Goal: Task Accomplishment & Management: Complete application form

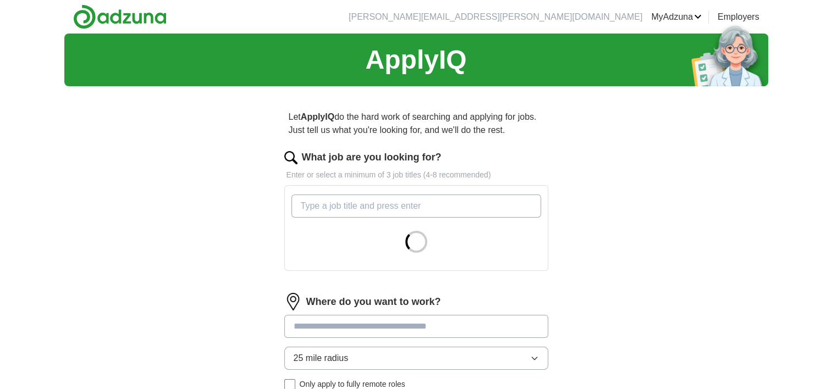
click at [422, 205] on input "What job are you looking for?" at bounding box center [417, 206] width 250 height 23
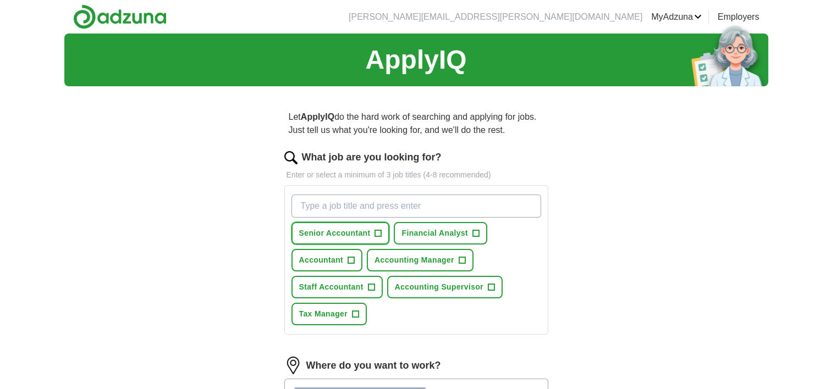
click at [380, 235] on span "+" at bounding box center [378, 233] width 7 height 9
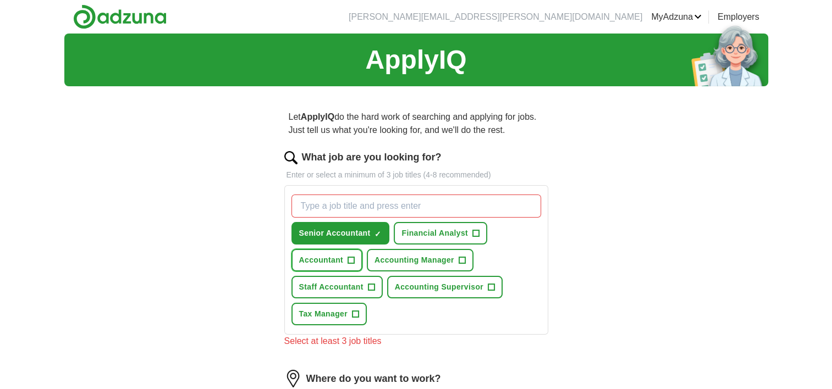
click at [355, 261] on button "Accountant +" at bounding box center [328, 260] width 72 height 23
click at [363, 282] on button "Staff Accountant +" at bounding box center [337, 287] width 91 height 23
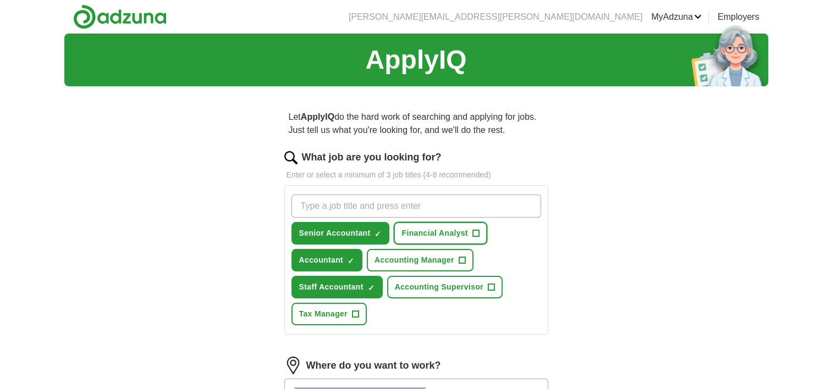
click at [472, 230] on span "+" at bounding box center [475, 233] width 7 height 9
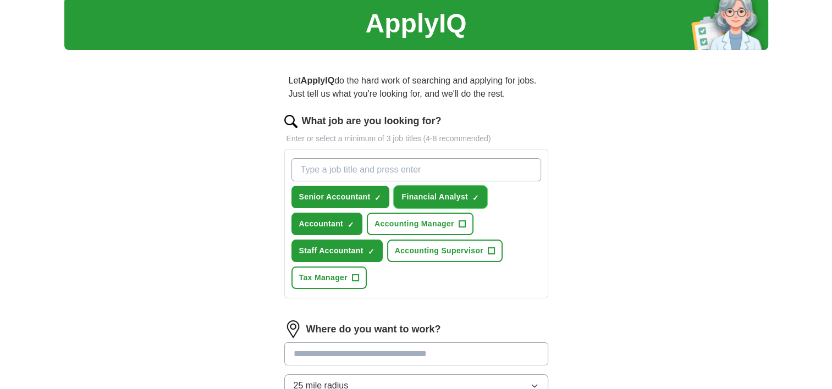
scroll to position [110, 0]
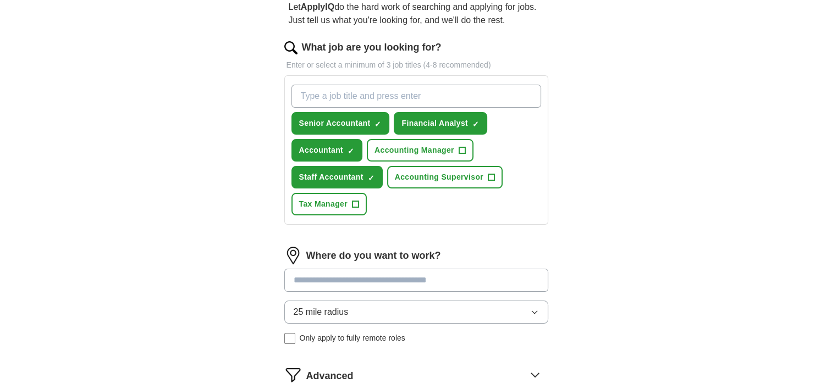
click at [354, 274] on input at bounding box center [416, 280] width 264 height 23
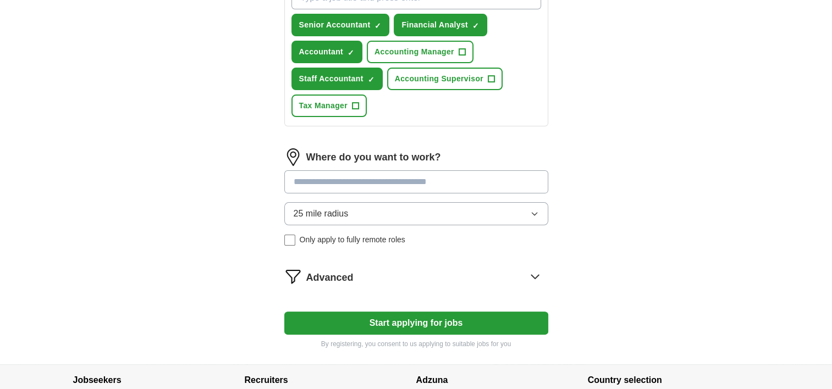
scroll to position [275, 0]
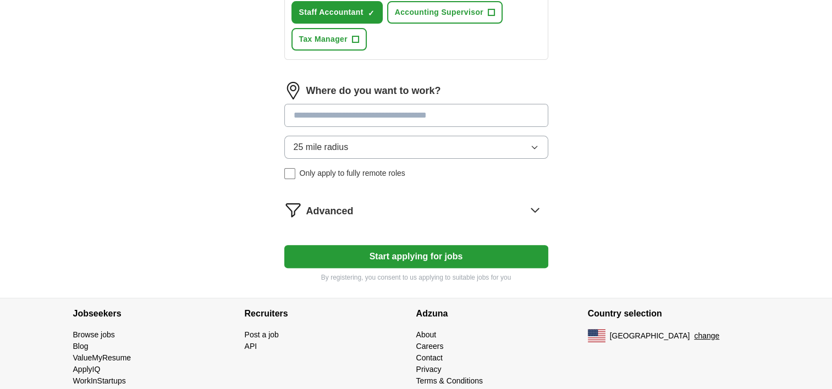
click at [293, 174] on div "25 mile radius Only apply to fully remote roles" at bounding box center [416, 157] width 264 height 43
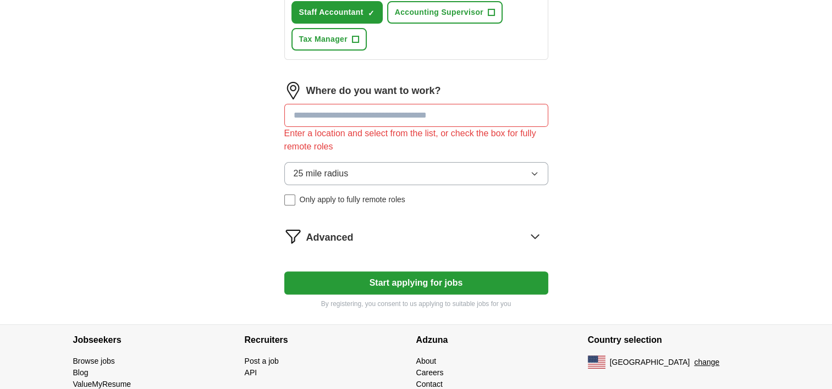
click at [316, 114] on input at bounding box center [416, 115] width 264 height 23
type input "*"
type input "*******"
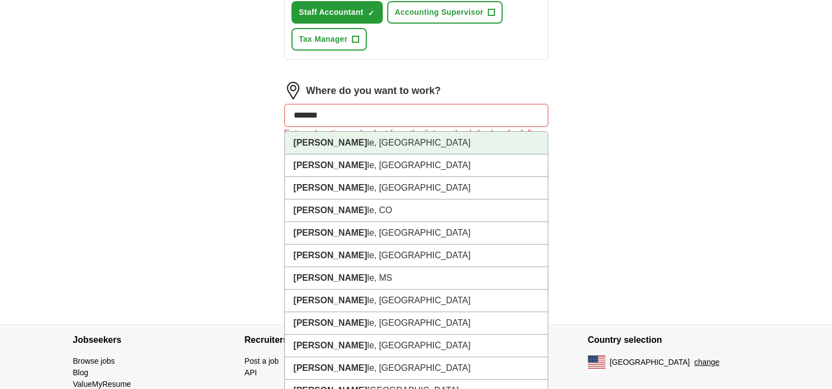
click at [328, 135] on li "[PERSON_NAME] le, [GEOGRAPHIC_DATA]" at bounding box center [416, 143] width 263 height 23
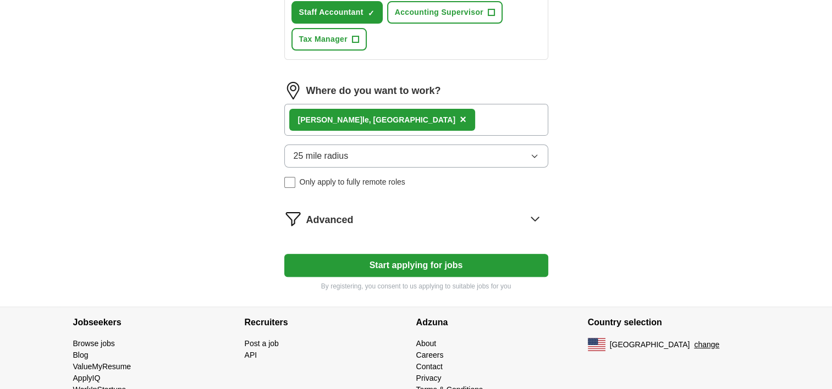
click at [485, 224] on div "Advanced" at bounding box center [427, 219] width 242 height 18
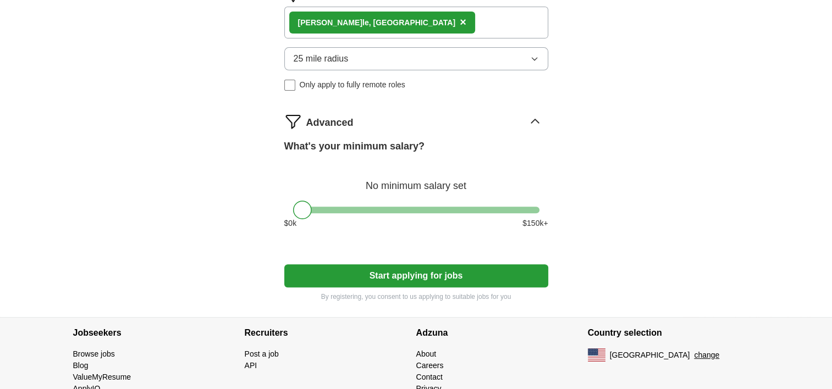
scroll to position [385, 0]
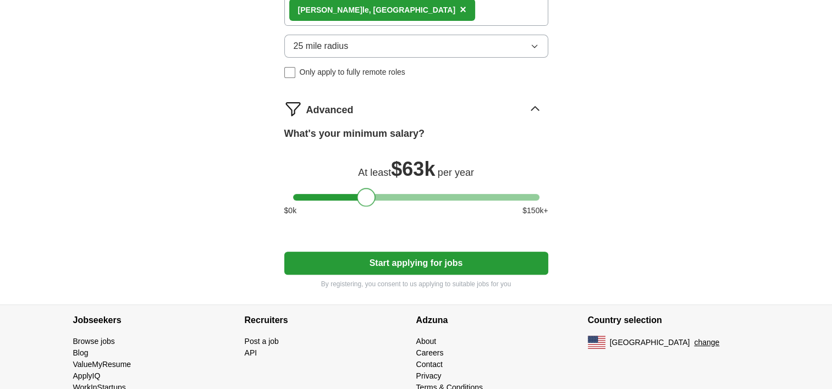
click at [366, 195] on div at bounding box center [416, 197] width 246 height 7
click at [407, 196] on div at bounding box center [416, 197] width 246 height 7
click at [436, 194] on div at bounding box center [416, 197] width 246 height 7
click at [425, 194] on div at bounding box center [416, 197] width 246 height 7
click at [417, 194] on div at bounding box center [424, 197] width 19 height 19
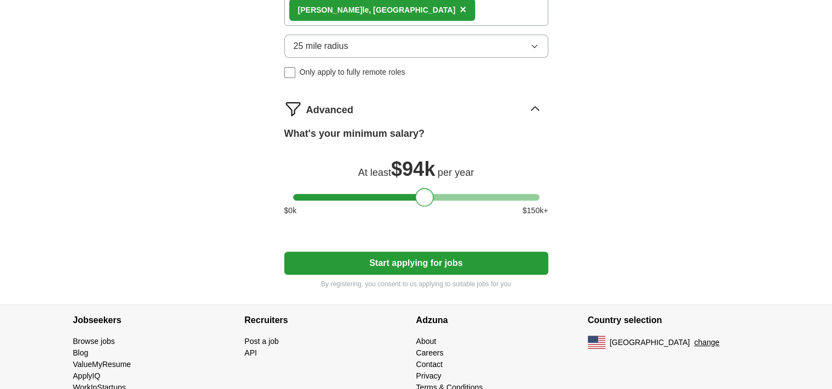
click at [410, 194] on div at bounding box center [416, 197] width 246 height 7
click at [413, 195] on div at bounding box center [411, 197] width 19 height 19
click at [416, 260] on button "Start applying for jobs" at bounding box center [416, 263] width 264 height 23
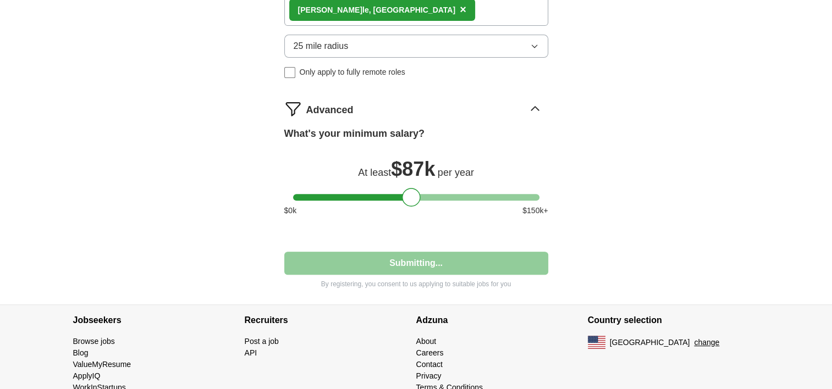
select select "**"
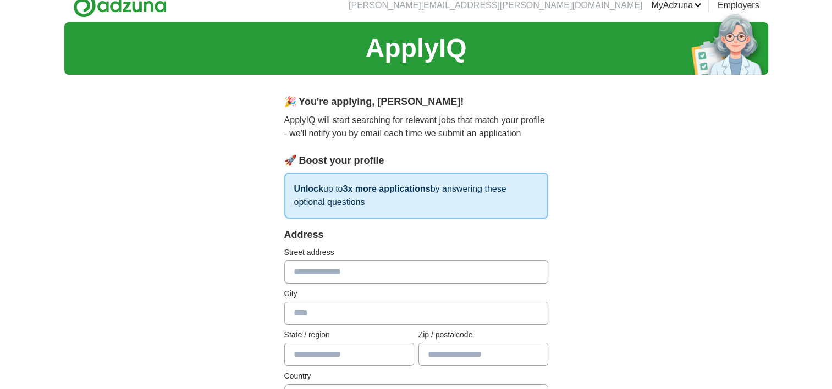
scroll to position [0, 0]
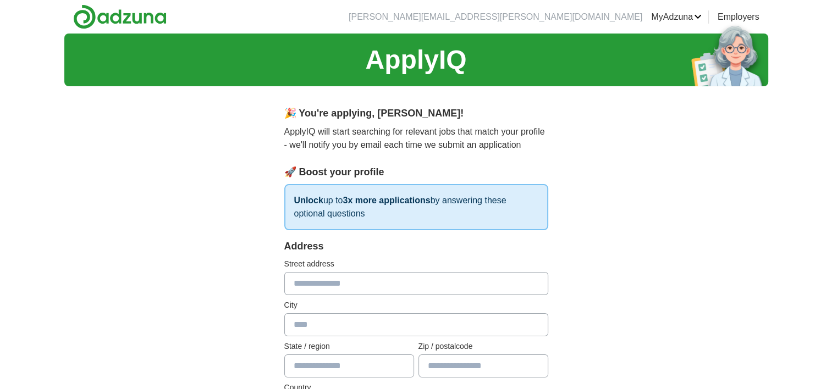
click at [335, 293] on input "text" at bounding box center [416, 283] width 264 height 23
type input "**********"
type input "**"
type input "*****"
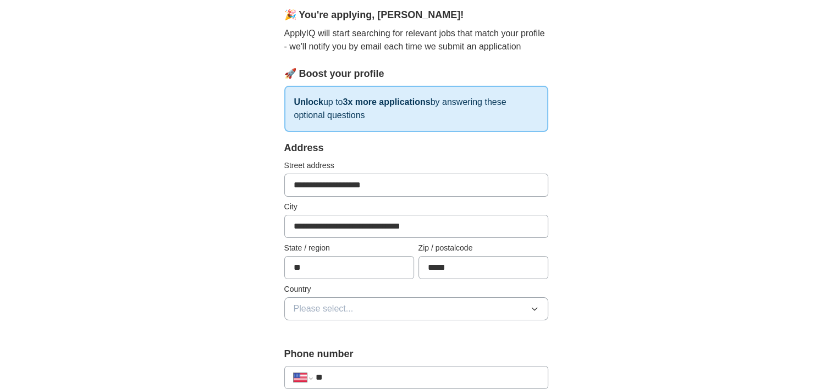
scroll to position [110, 0]
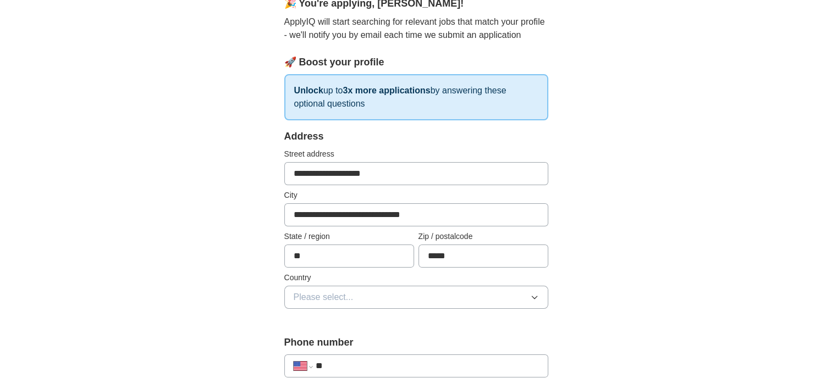
click at [331, 299] on span "Please select..." at bounding box center [324, 297] width 60 height 13
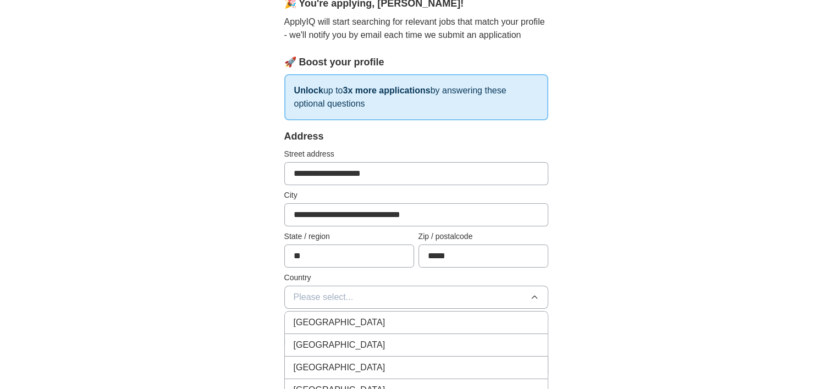
click at [344, 342] on span "[GEOGRAPHIC_DATA]" at bounding box center [340, 345] width 92 height 13
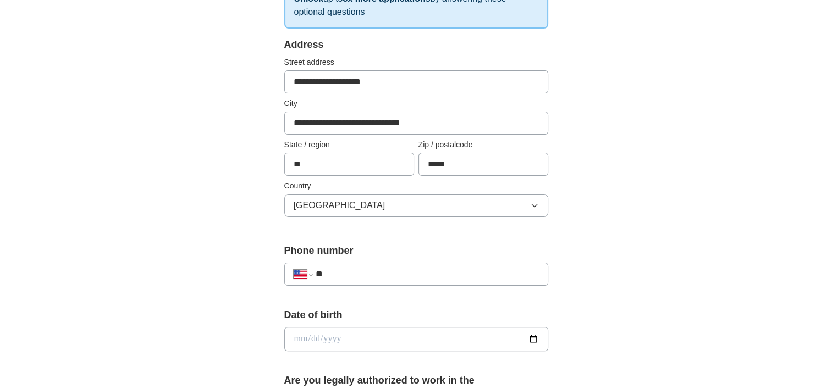
scroll to position [275, 0]
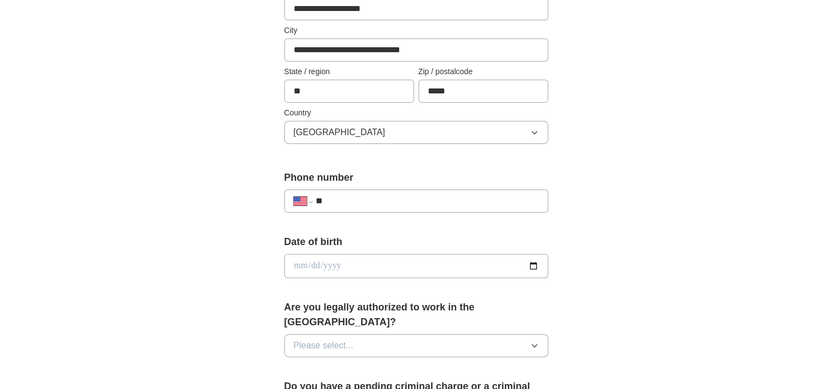
click at [369, 196] on input "**" at bounding box center [426, 201] width 223 height 13
type input "**********"
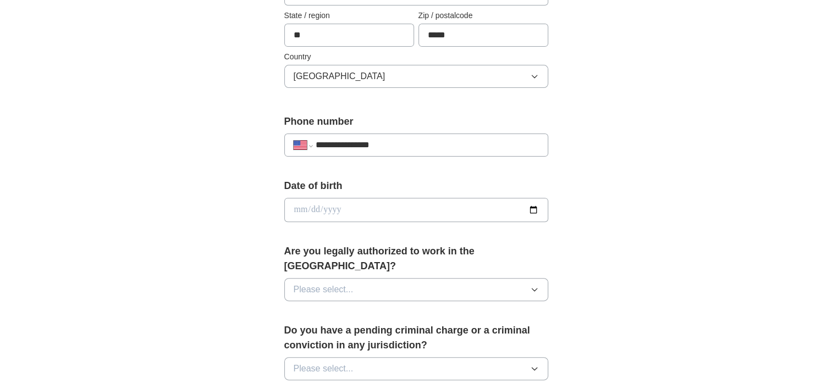
scroll to position [440, 0]
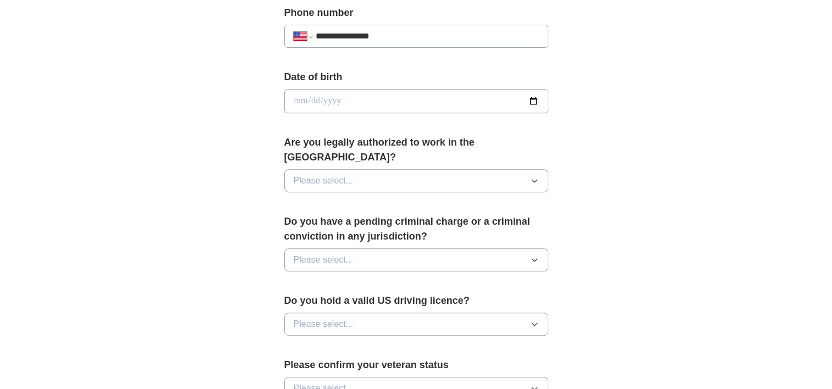
click at [421, 171] on button "Please select..." at bounding box center [416, 180] width 264 height 23
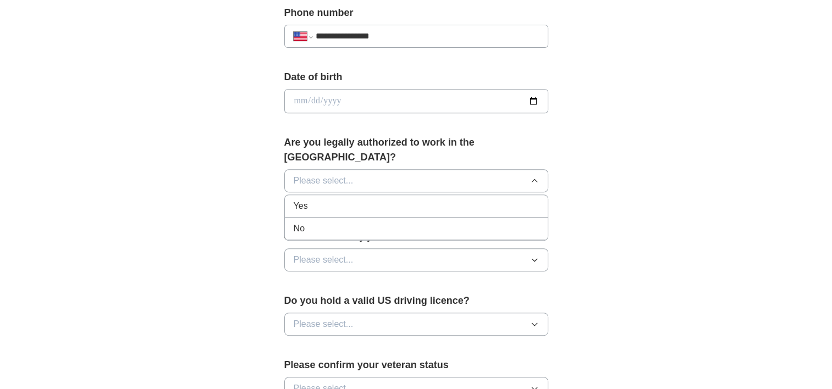
click at [399, 200] on div "Yes" at bounding box center [416, 206] width 245 height 13
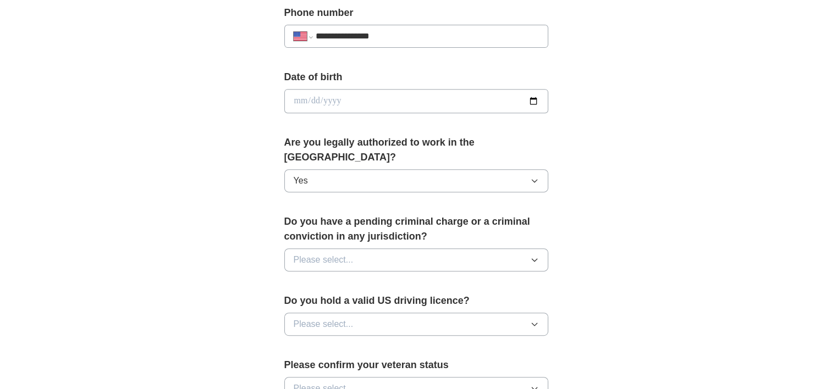
click at [374, 249] on button "Please select..." at bounding box center [416, 260] width 264 height 23
click at [358, 297] on li "No" at bounding box center [416, 308] width 263 height 23
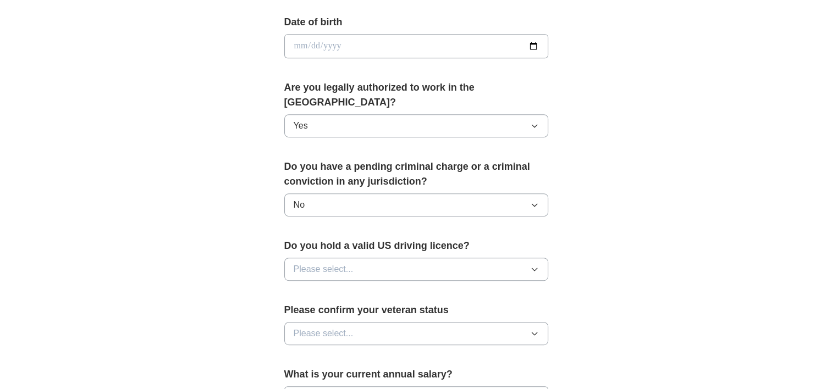
click at [332, 263] on span "Please select..." at bounding box center [324, 269] width 60 height 13
click at [318, 288] on div "Yes" at bounding box center [416, 294] width 245 height 13
click at [323, 327] on span "Please select..." at bounding box center [324, 333] width 60 height 13
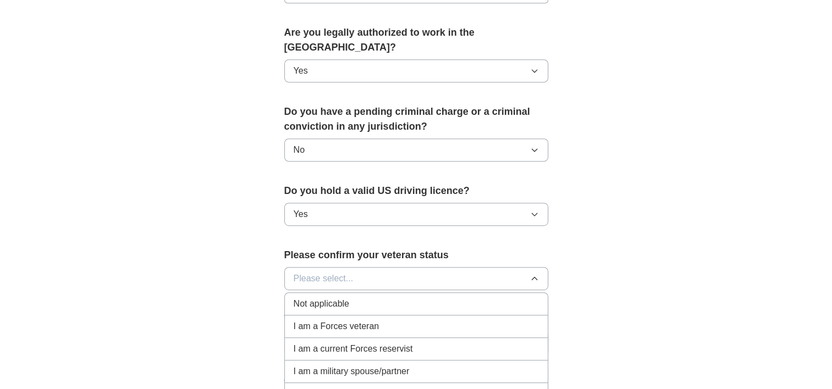
scroll to position [605, 0]
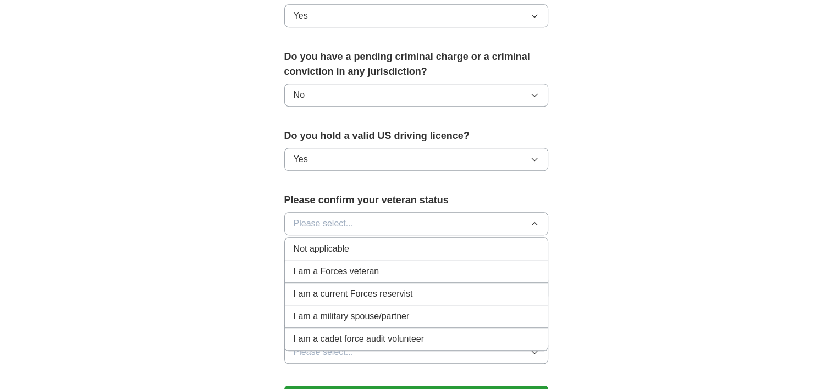
click at [348, 243] on span "Not applicable" at bounding box center [322, 249] width 56 height 13
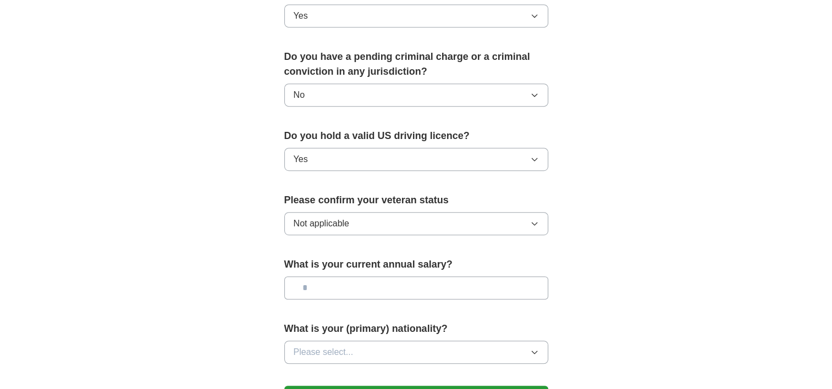
click at [343, 277] on input "text" at bounding box center [416, 288] width 264 height 23
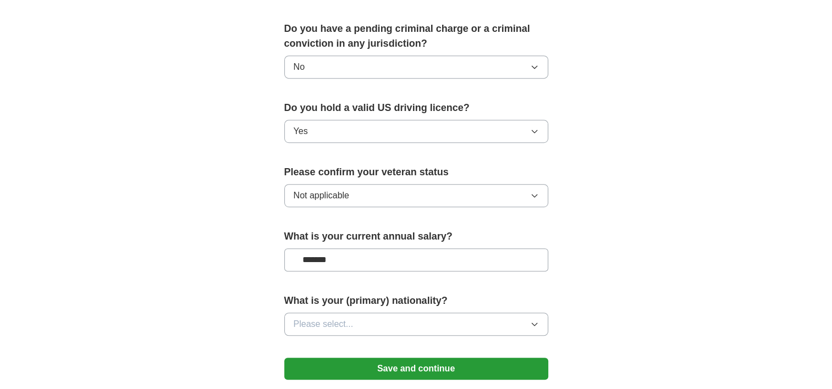
scroll to position [660, 0]
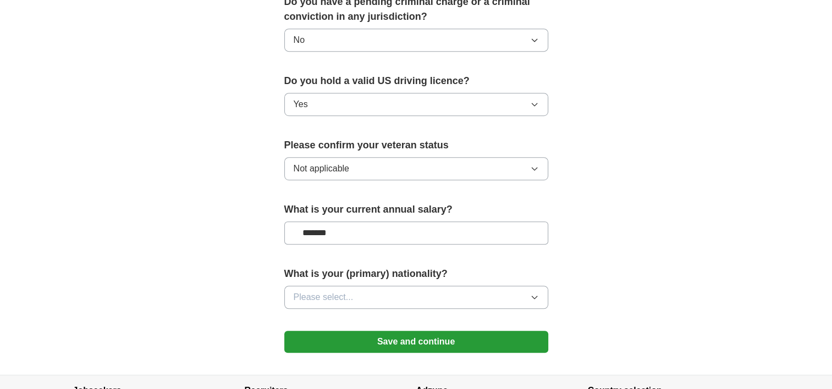
type input "*******"
click at [433, 286] on button "Please select..." at bounding box center [416, 297] width 264 height 23
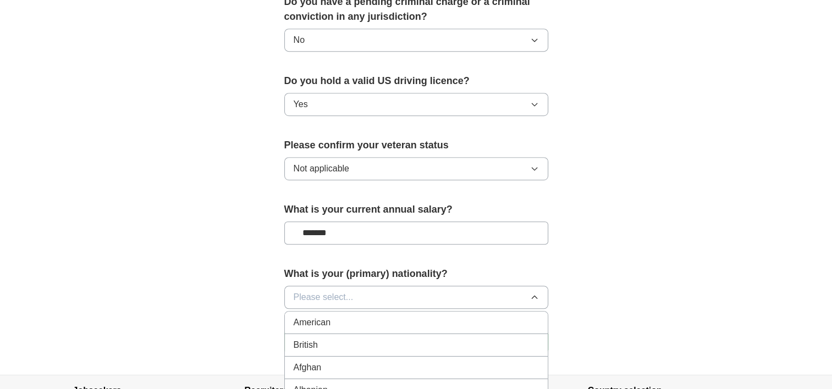
click at [414, 316] on div "American" at bounding box center [416, 322] width 245 height 13
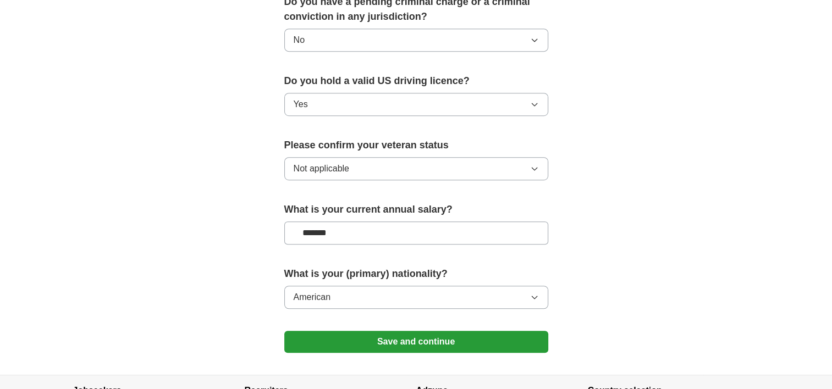
click at [411, 331] on button "Save and continue" at bounding box center [416, 342] width 264 height 22
